Goal: Obtain resource: Obtain resource

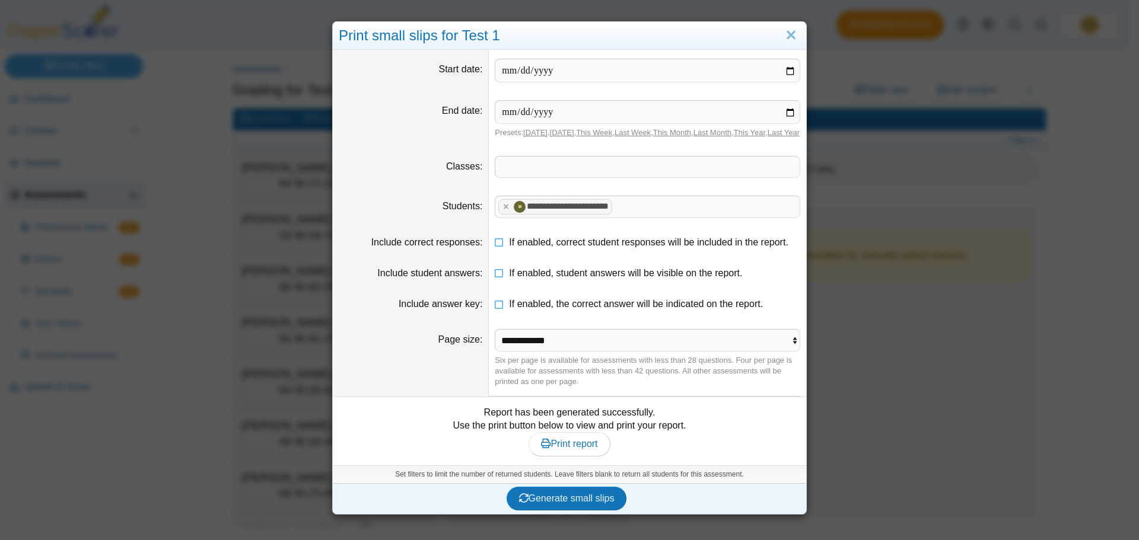
scroll to position [6374, 0]
click at [568, 449] on span "Print report" at bounding box center [569, 444] width 56 height 10
click at [788, 29] on link "Close" at bounding box center [791, 36] width 18 height 20
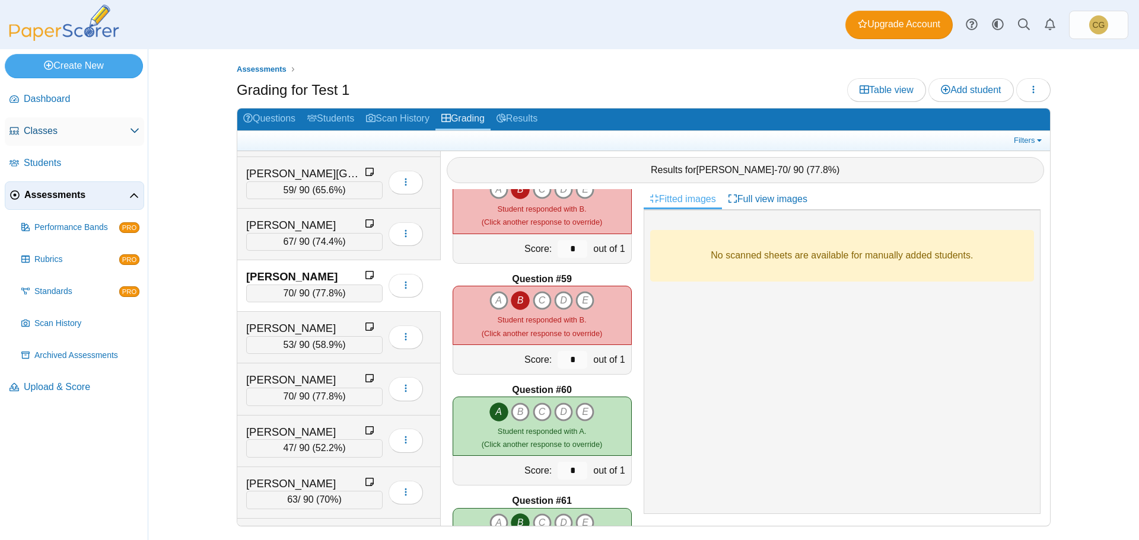
click at [47, 130] on span "Classes" at bounding box center [77, 131] width 106 height 13
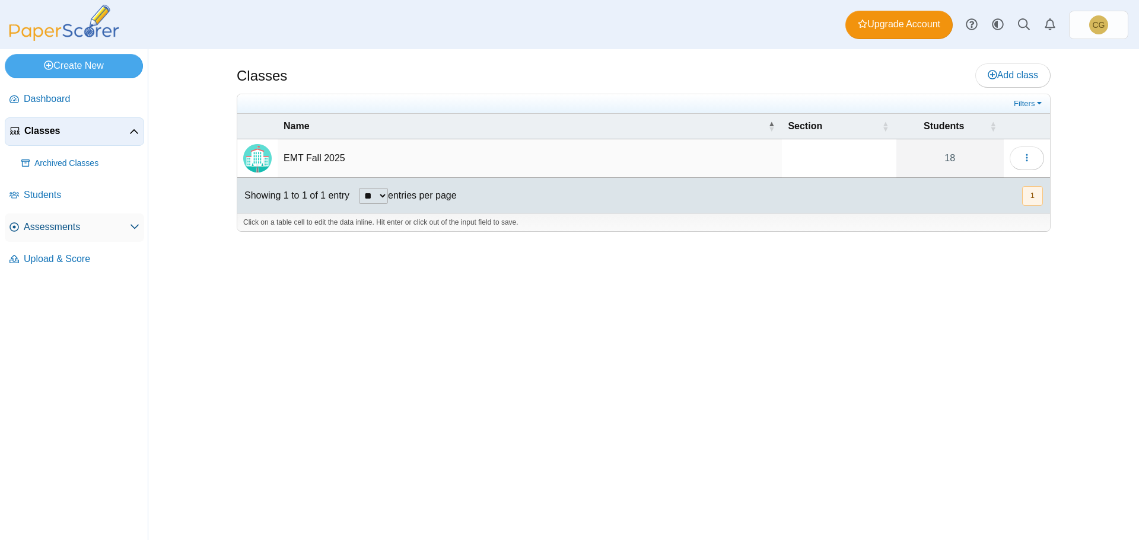
click at [50, 224] on span "Assessments" at bounding box center [77, 227] width 106 height 13
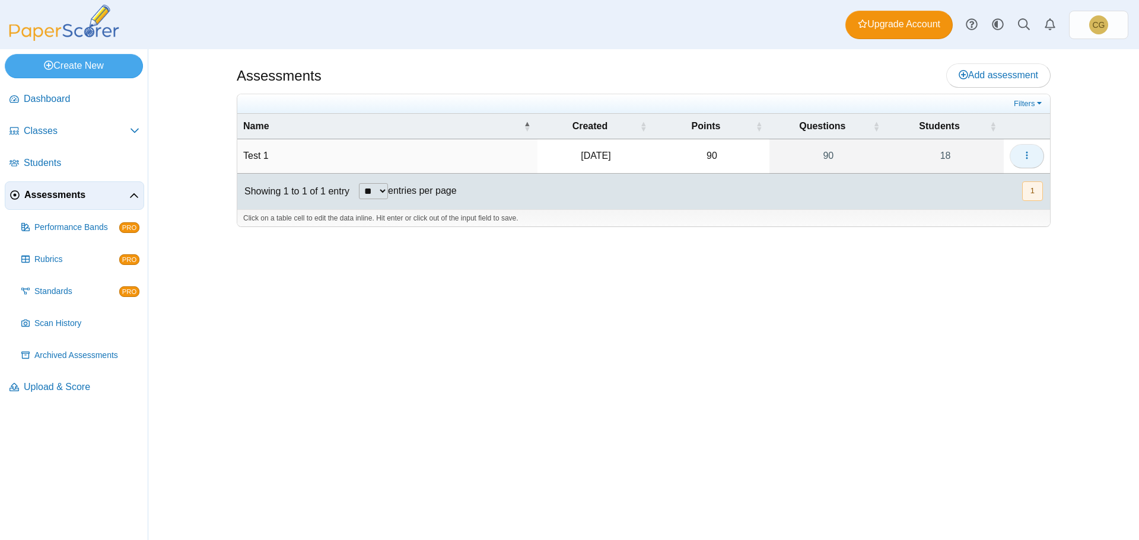
click at [1035, 157] on button "button" at bounding box center [1026, 156] width 34 height 24
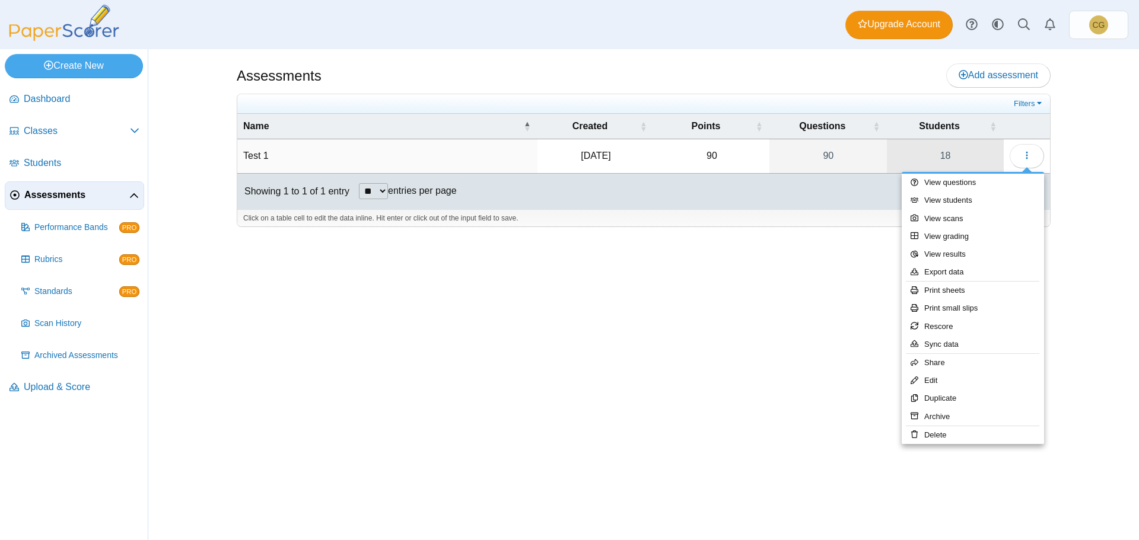
click at [984, 161] on link "18" at bounding box center [945, 155] width 117 height 33
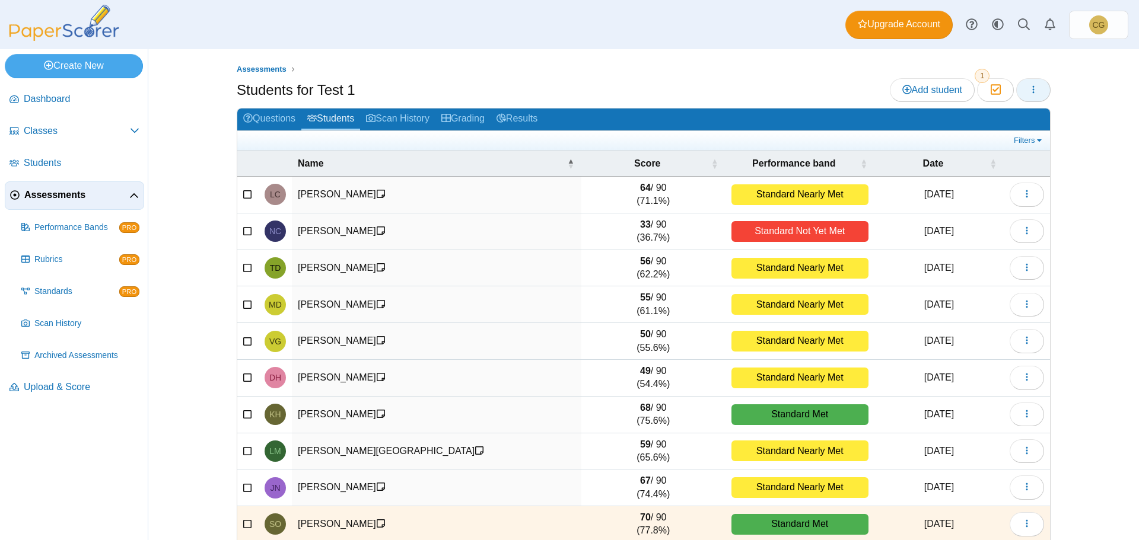
click at [1037, 84] on button "button" at bounding box center [1033, 90] width 34 height 24
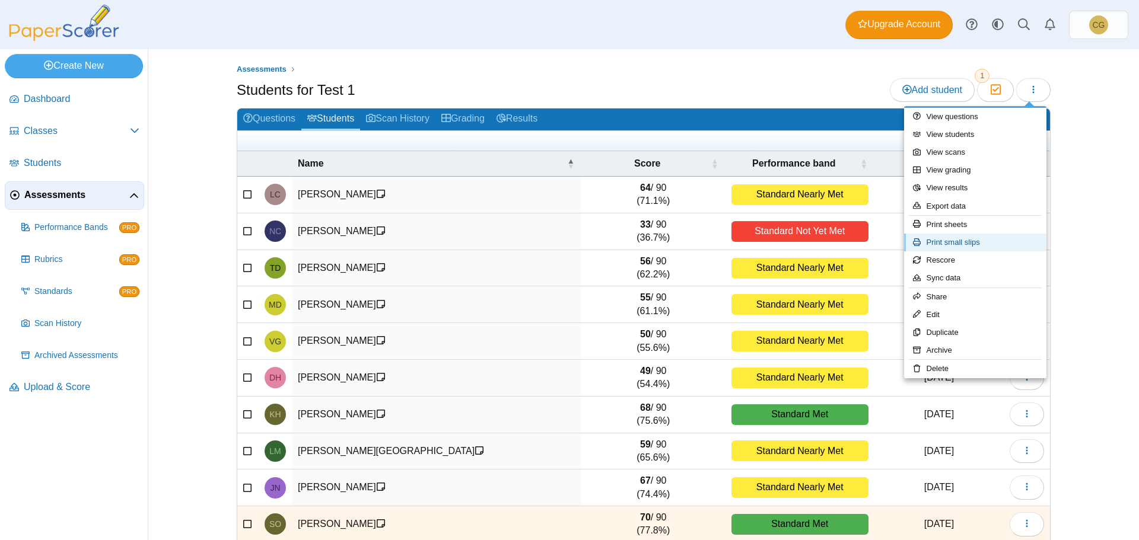
click at [971, 241] on link "Print small slips" at bounding box center [975, 243] width 142 height 18
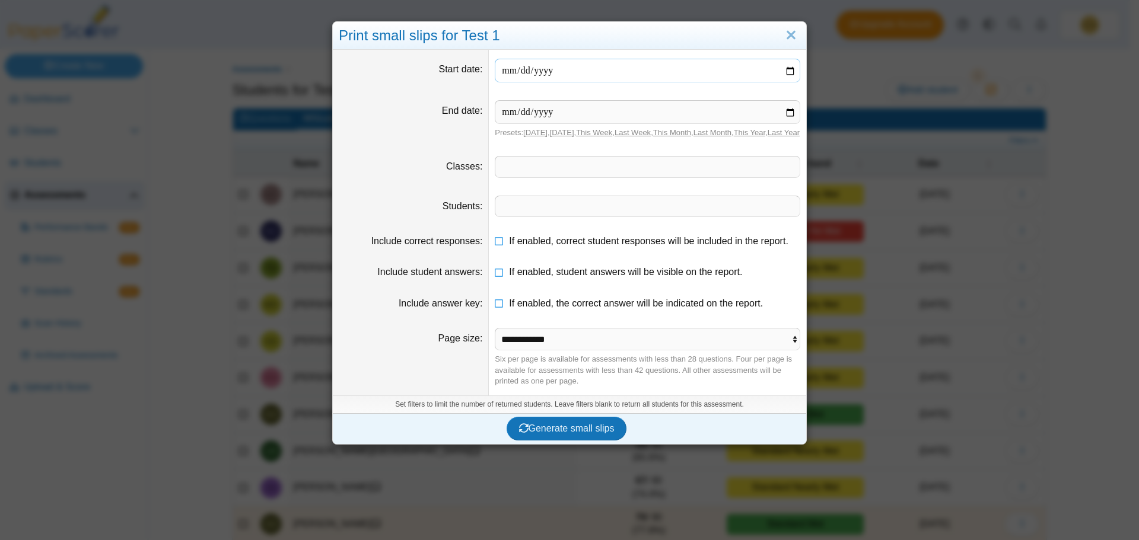
click at [590, 73] on input "date" at bounding box center [647, 71] width 305 height 24
click at [785, 71] on input "date" at bounding box center [647, 71] width 305 height 24
type input "**********"
click at [787, 110] on input "date" at bounding box center [647, 112] width 305 height 24
type input "**********"
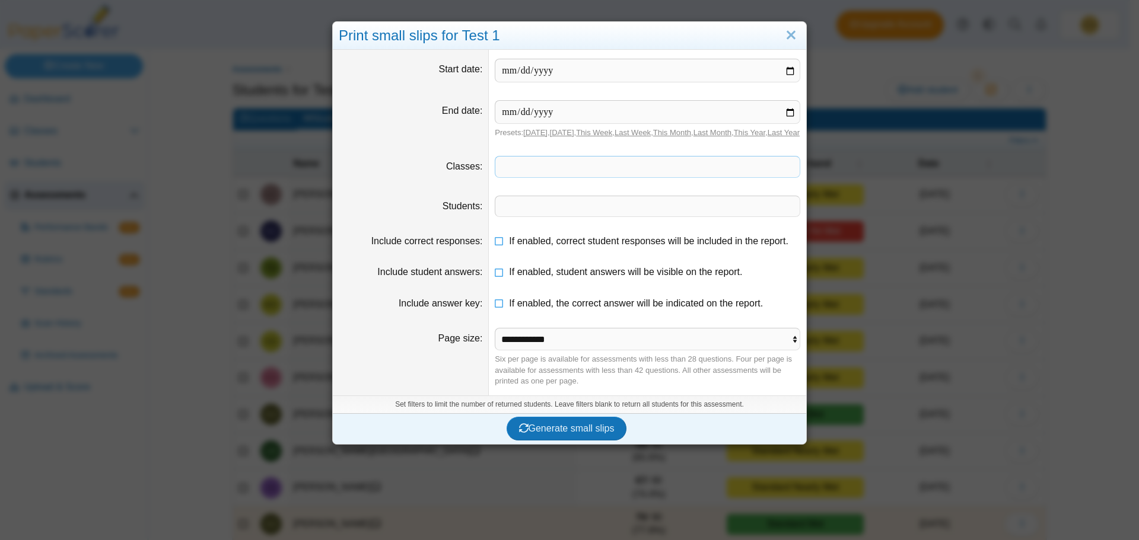
click at [546, 177] on span at bounding box center [647, 167] width 304 height 20
click at [522, 216] on span at bounding box center [647, 206] width 304 height 20
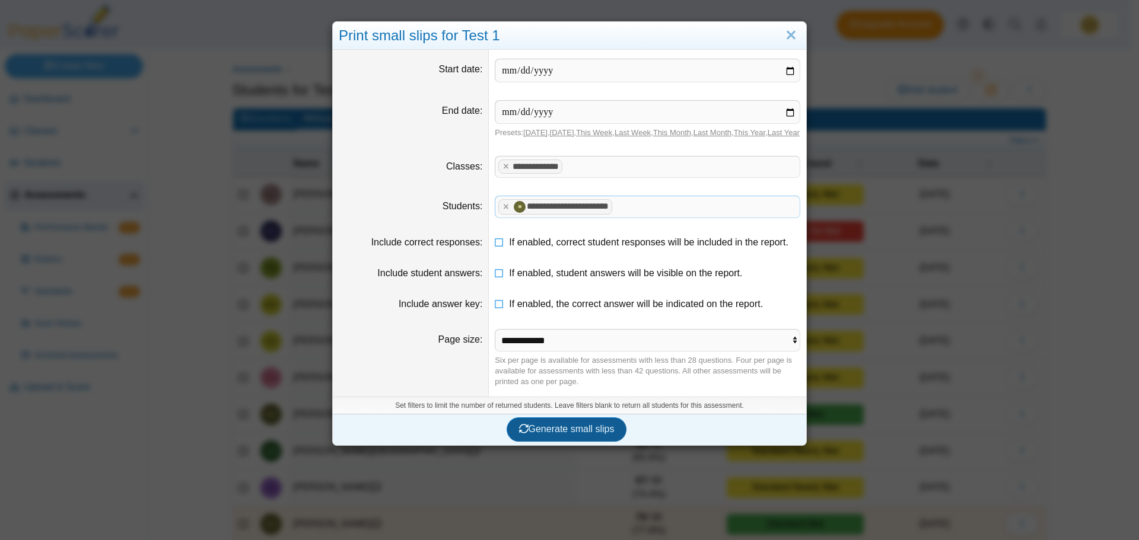
click at [581, 434] on span "Generate small slips" at bounding box center [566, 429] width 95 height 10
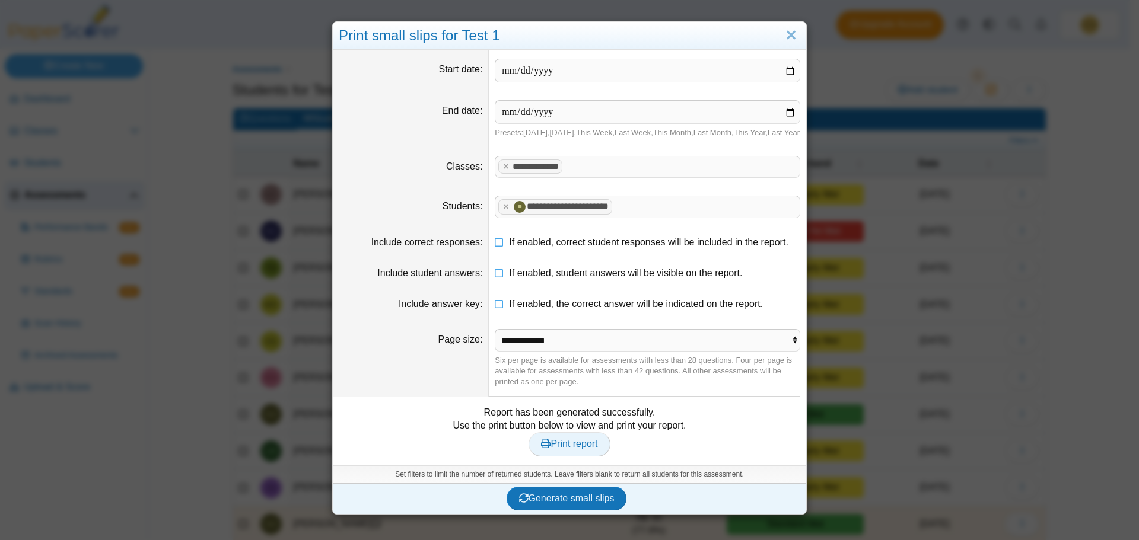
click at [575, 449] on span "Print report" at bounding box center [569, 444] width 56 height 10
click at [564, 503] on span "Generate small slips" at bounding box center [566, 498] width 95 height 10
click at [585, 449] on span "Print report" at bounding box center [569, 444] width 56 height 10
click at [786, 36] on link "Close" at bounding box center [791, 36] width 18 height 20
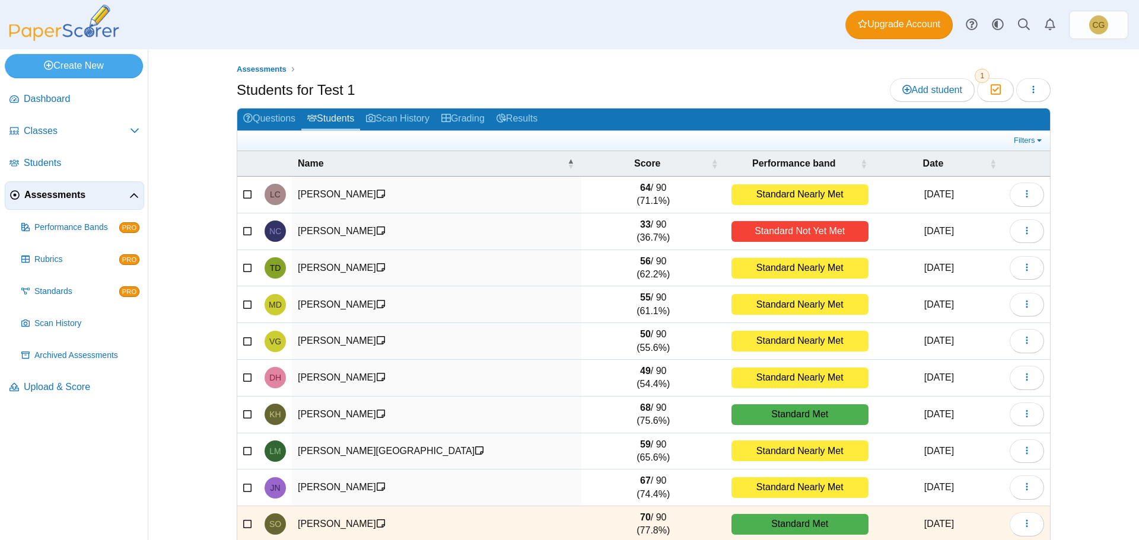
click at [1097, 139] on div "Assessments Students for Test 1 Add student Moderation 1" at bounding box center [643, 294] width 990 height 491
